Goal: Information Seeking & Learning: Compare options

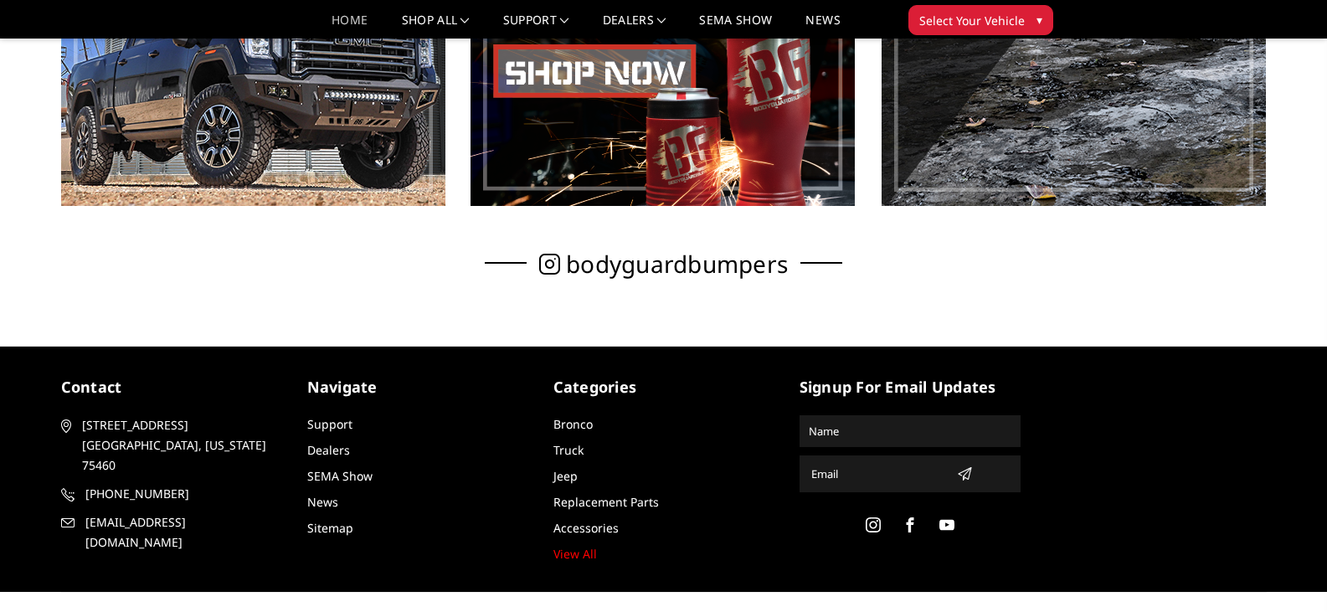
scroll to position [1172, 0]
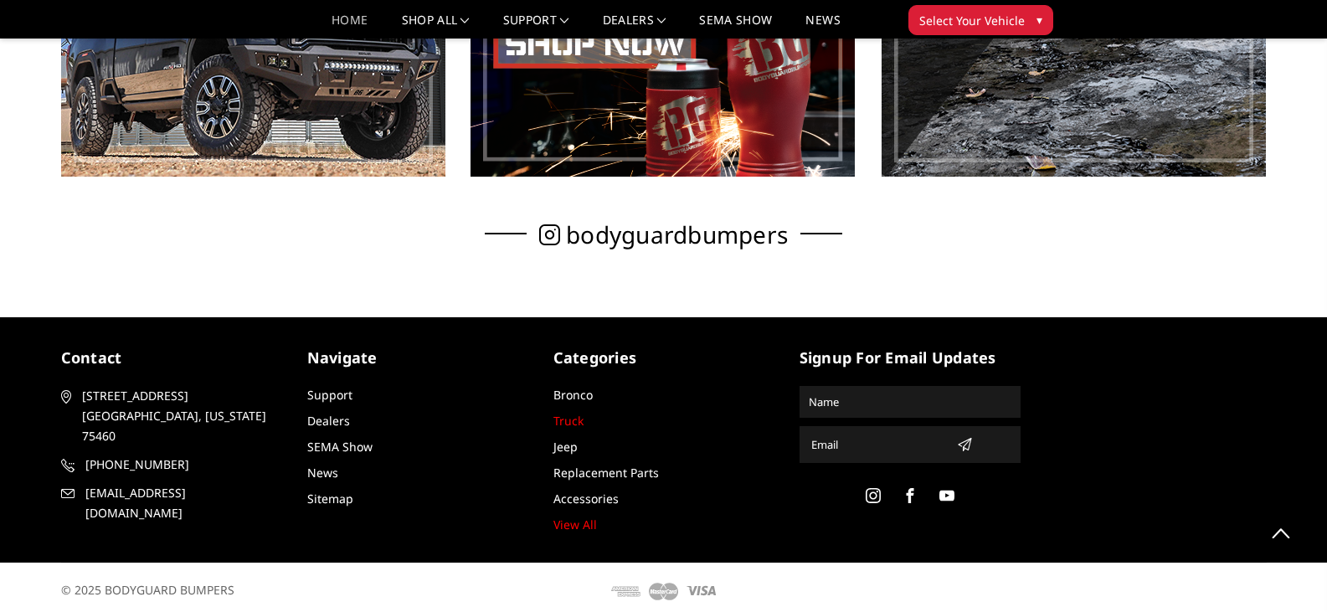
click at [561, 418] on link "Truck" at bounding box center [568, 421] width 30 height 16
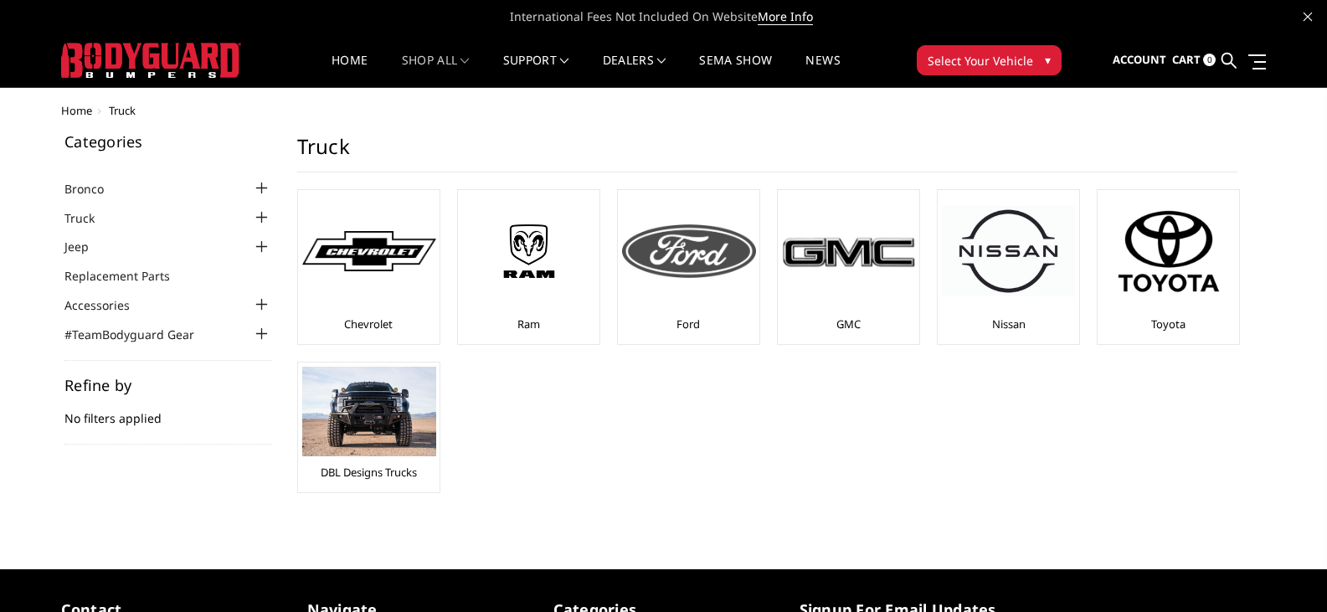
click at [711, 330] on div "Ford" at bounding box center [688, 267] width 133 height 146
click at [698, 271] on img at bounding box center [689, 251] width 134 height 54
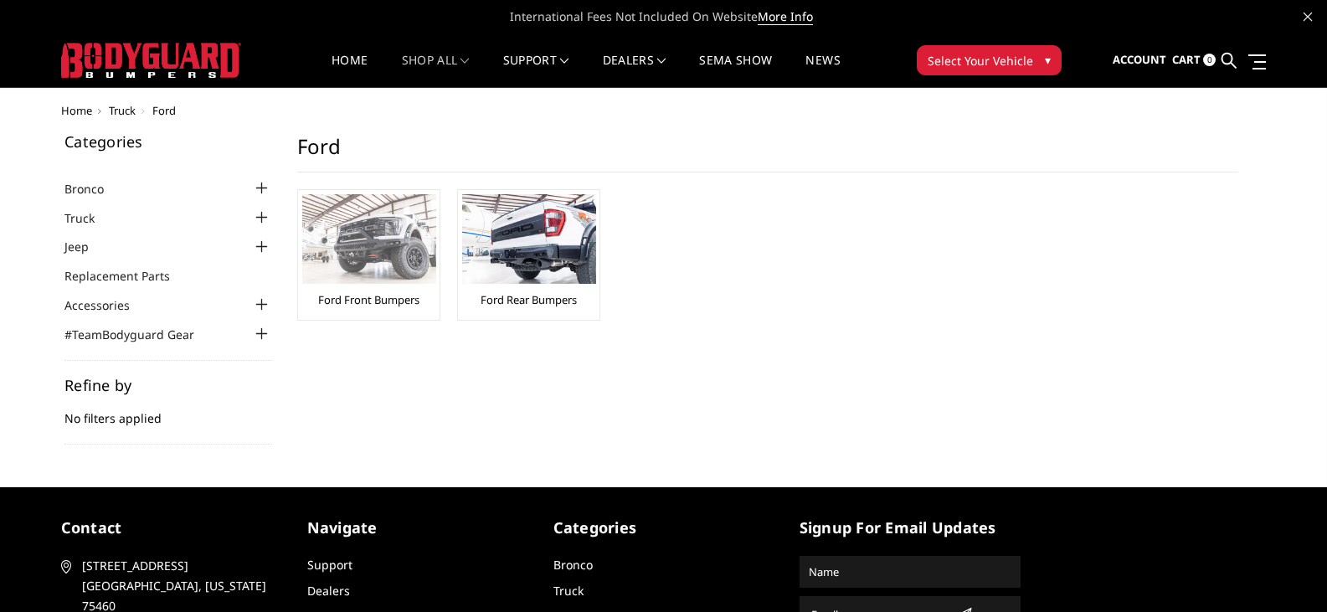
click at [362, 298] on link "Ford Front Bumpers" at bounding box center [368, 299] width 101 height 15
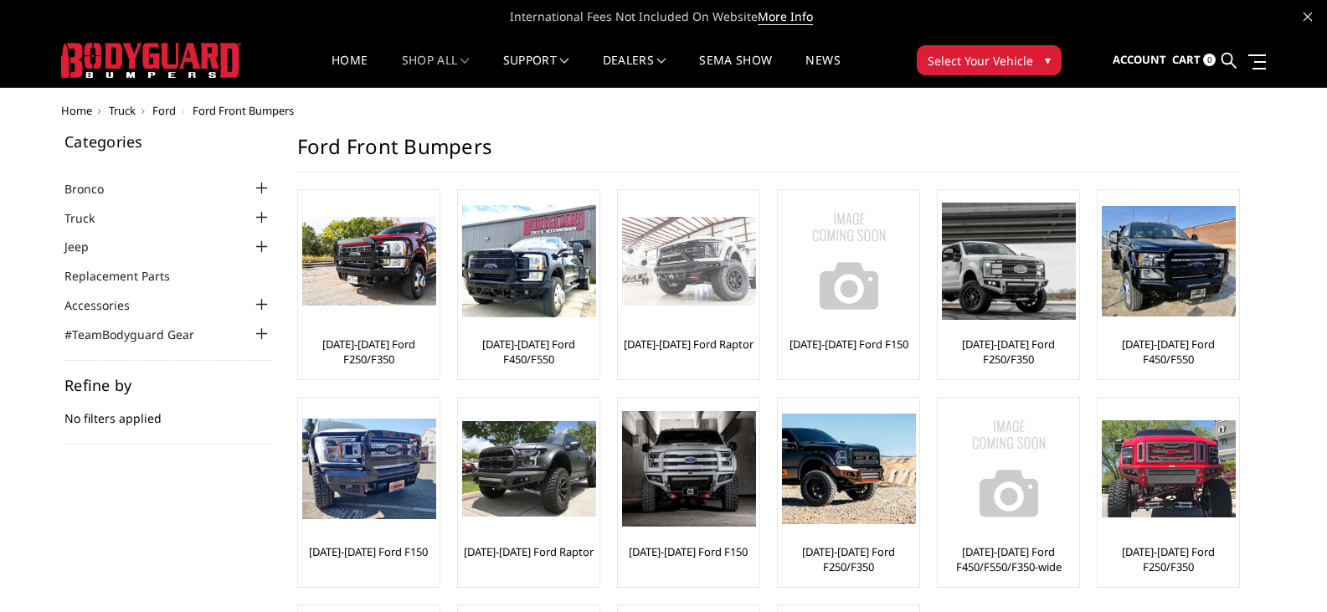
click at [698, 341] on link "[DATE]-[DATE] Ford Raptor" at bounding box center [689, 343] width 130 height 15
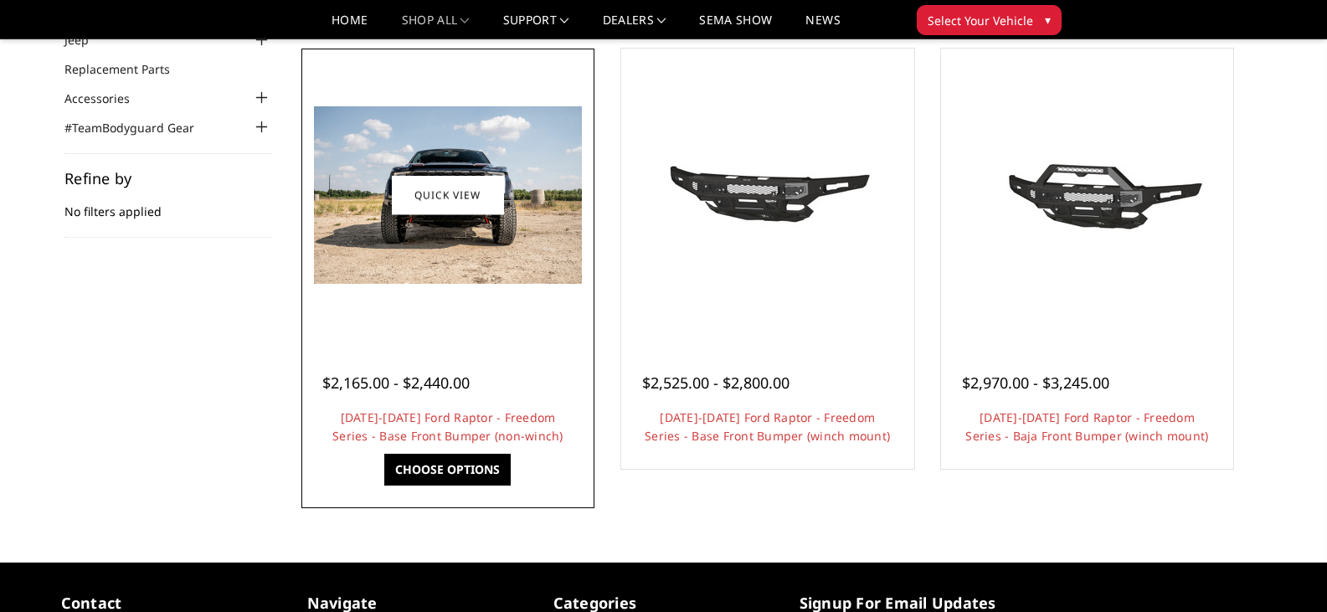
scroll to position [167, 0]
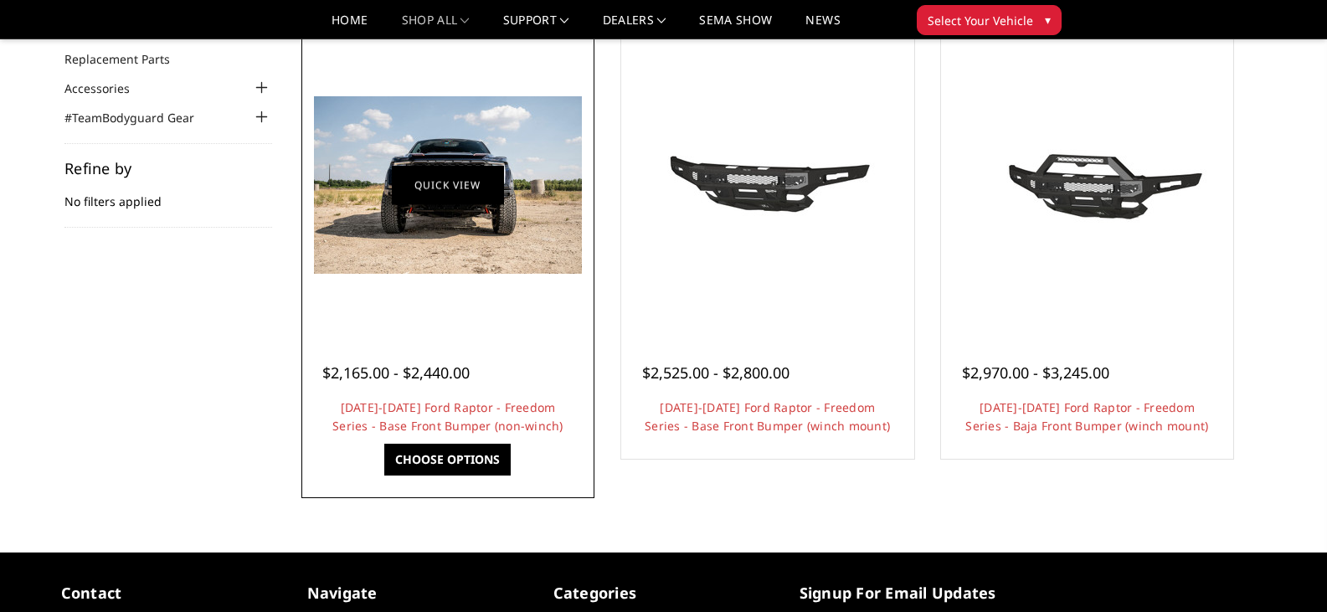
click at [455, 177] on link "Quick view" at bounding box center [448, 184] width 112 height 39
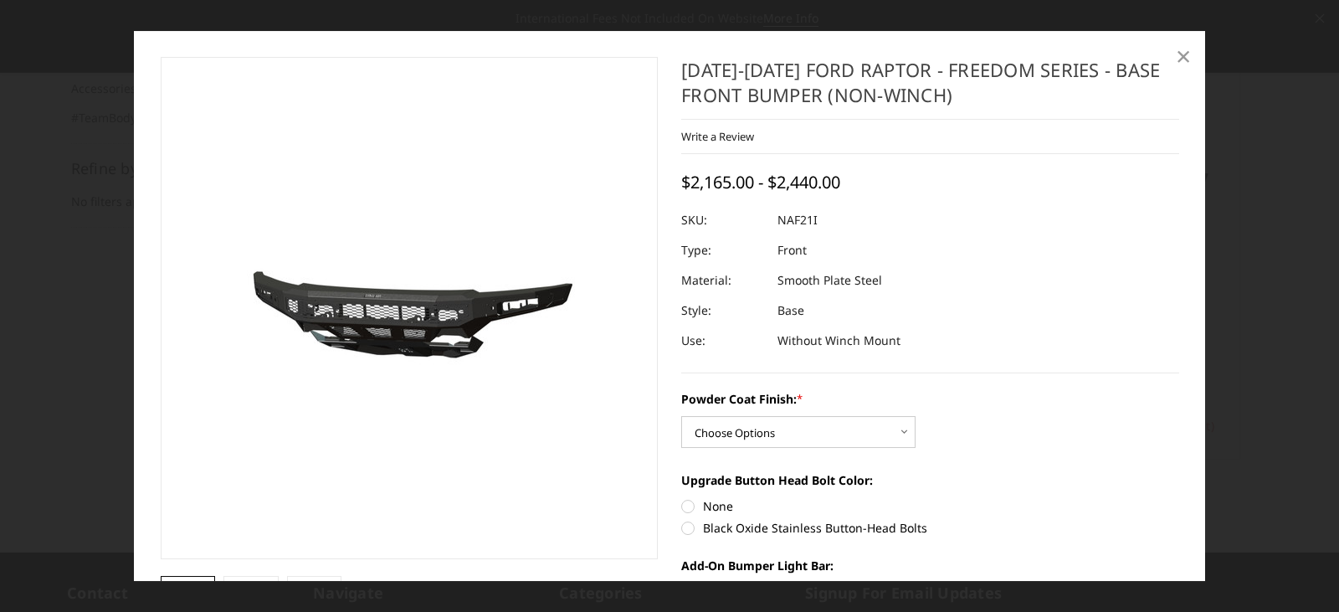
click at [1188, 59] on span "×" at bounding box center [1183, 56] width 15 height 36
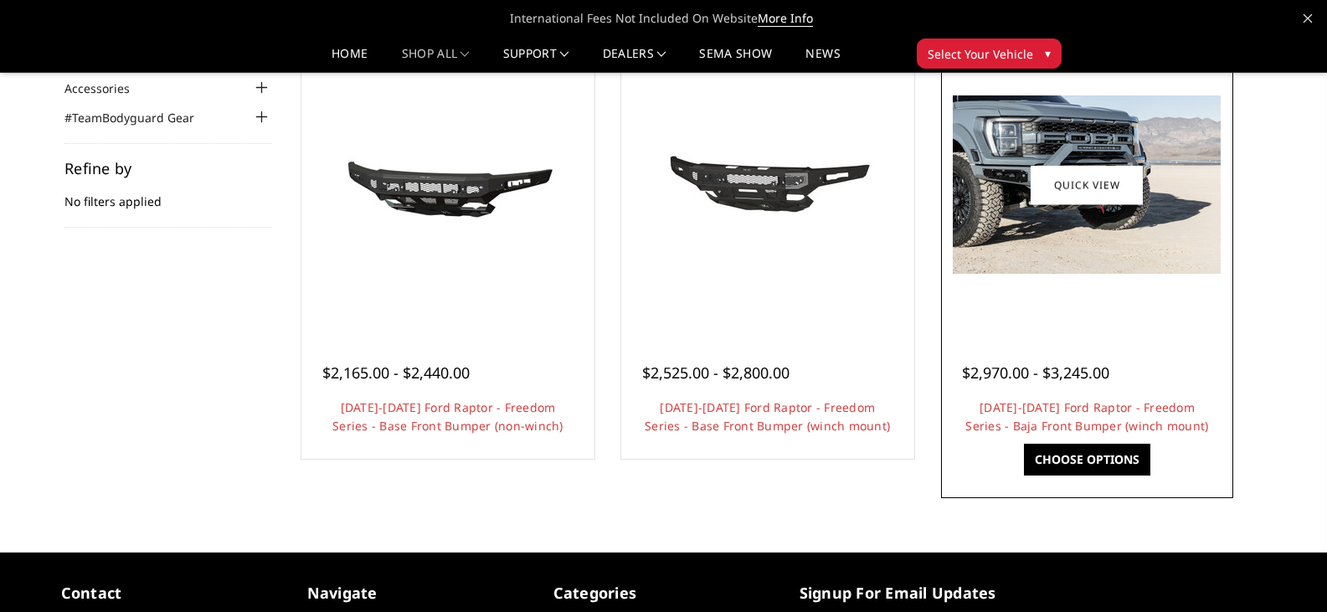
click at [1167, 306] on div at bounding box center [1087, 185] width 285 height 285
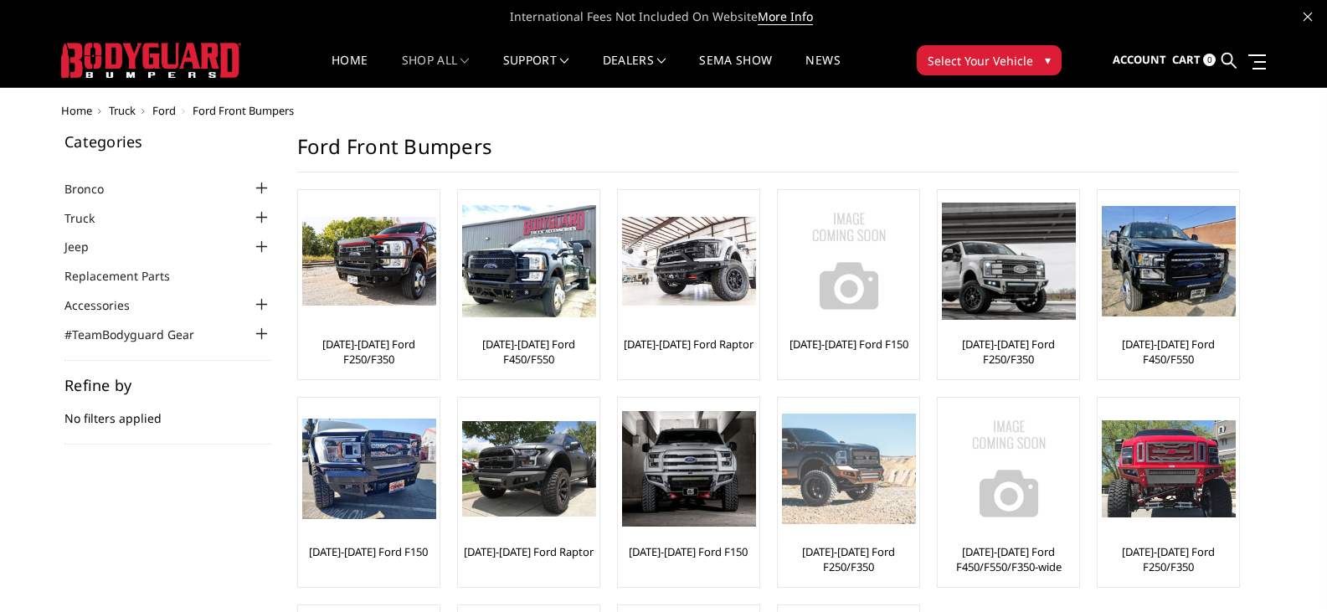
click at [857, 489] on img at bounding box center [849, 468] width 134 height 110
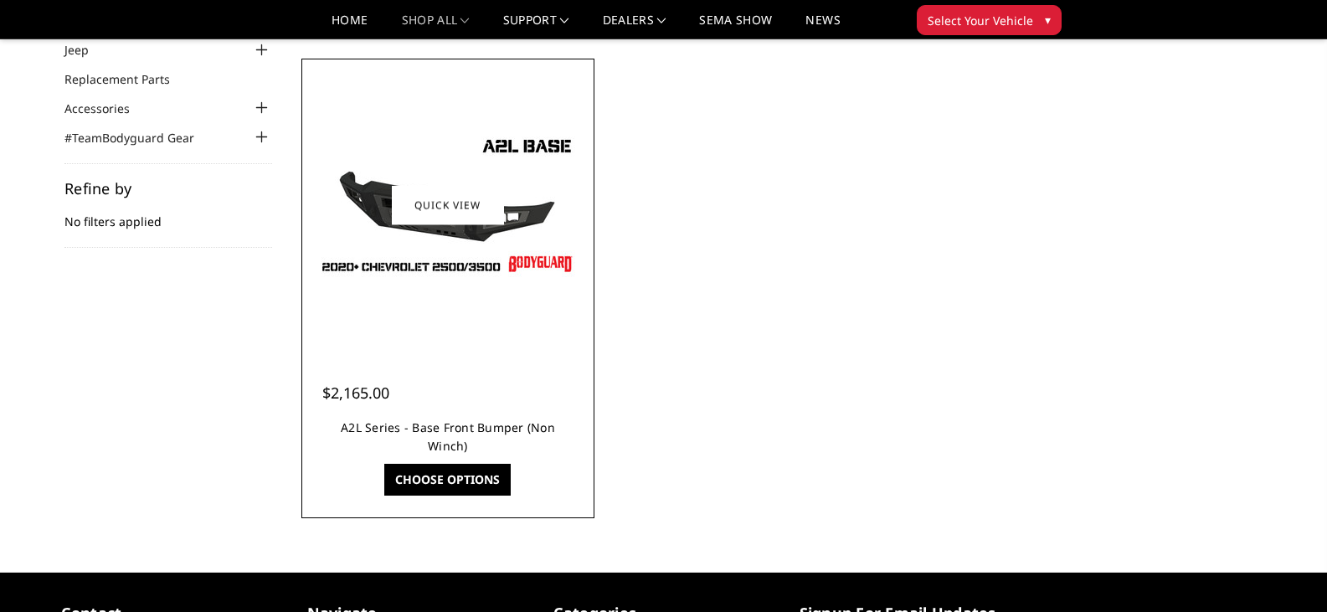
scroll to position [167, 0]
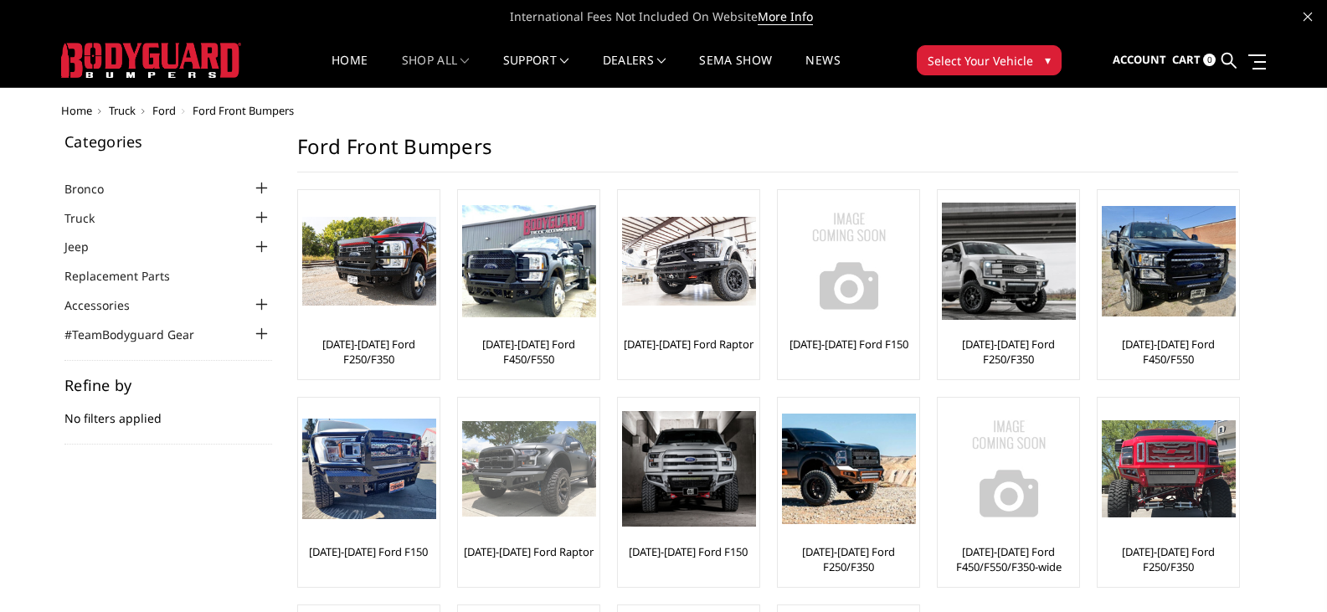
click at [501, 542] on div "[DATE]-[DATE] Ford Raptor" at bounding box center [528, 492] width 133 height 181
click at [520, 508] on img at bounding box center [529, 468] width 134 height 95
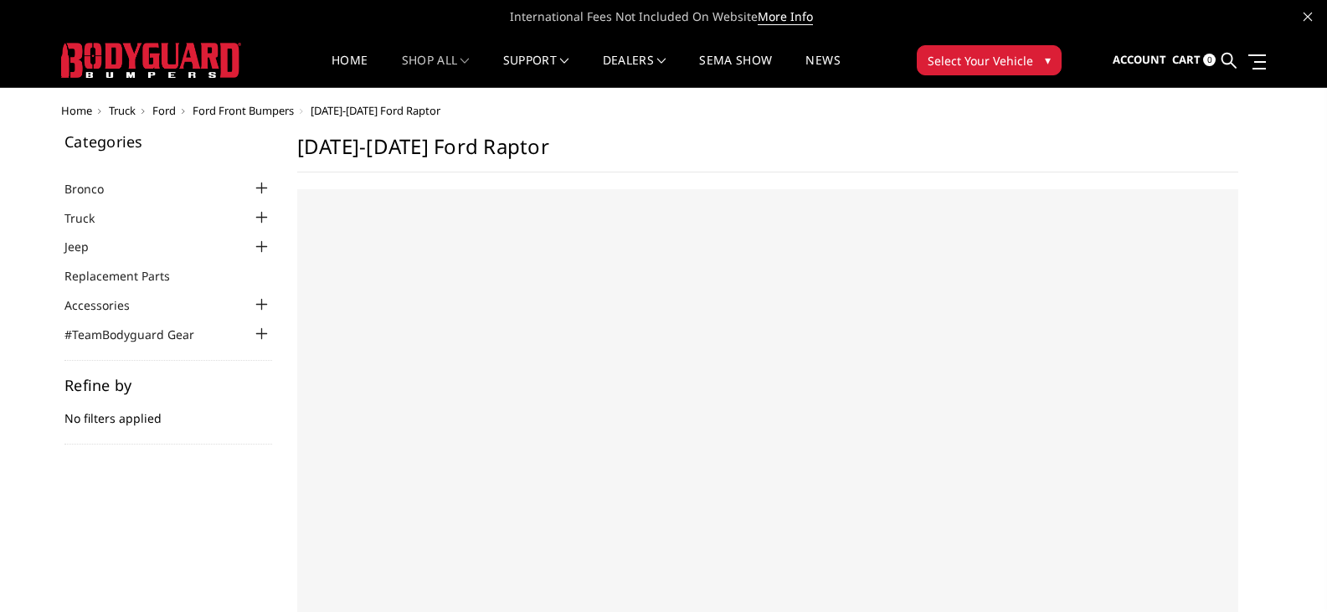
select select "US"
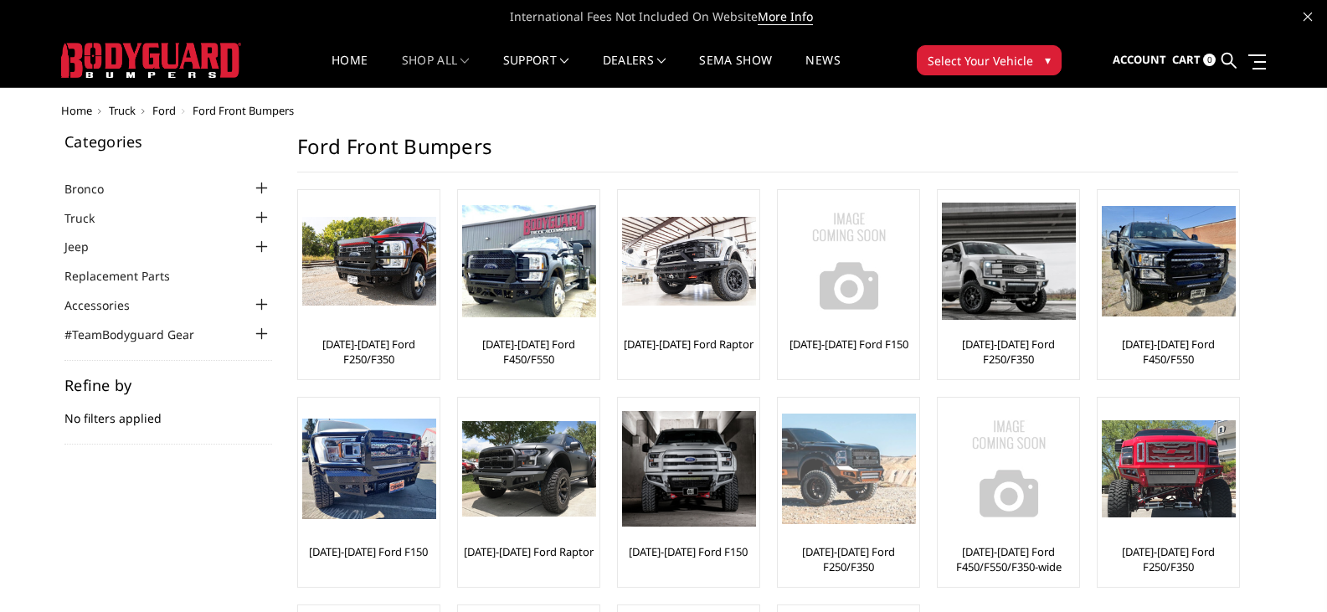
click at [854, 519] on img at bounding box center [849, 468] width 134 height 110
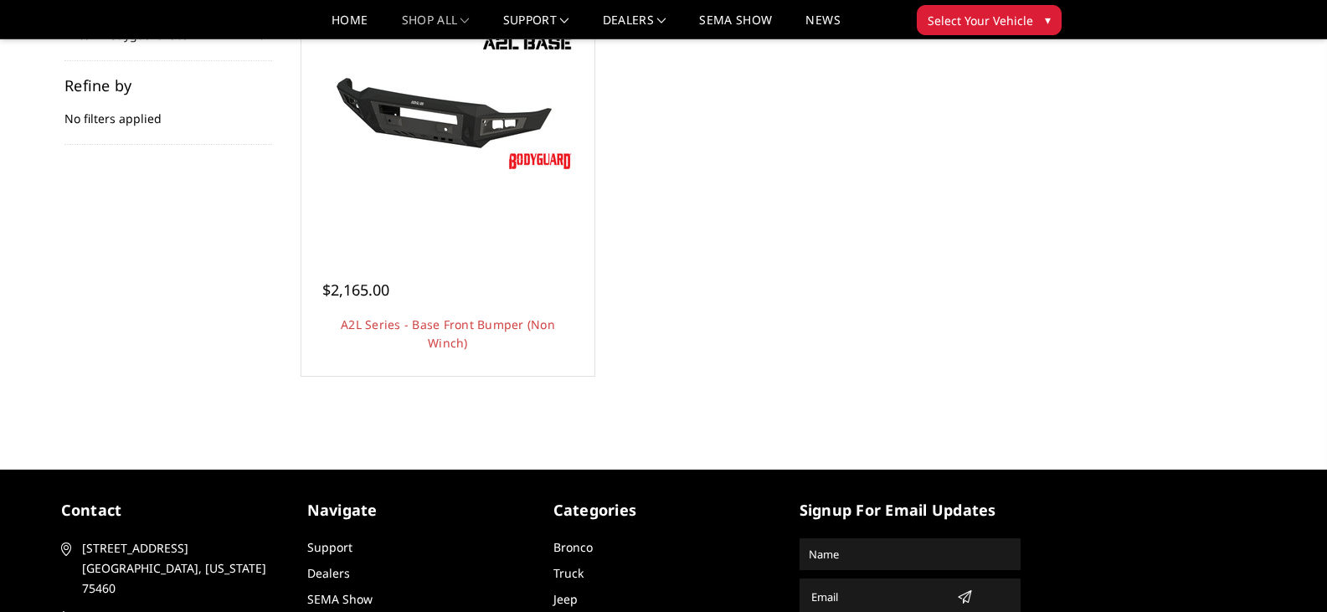
scroll to position [251, 0]
